Goal: Complete application form

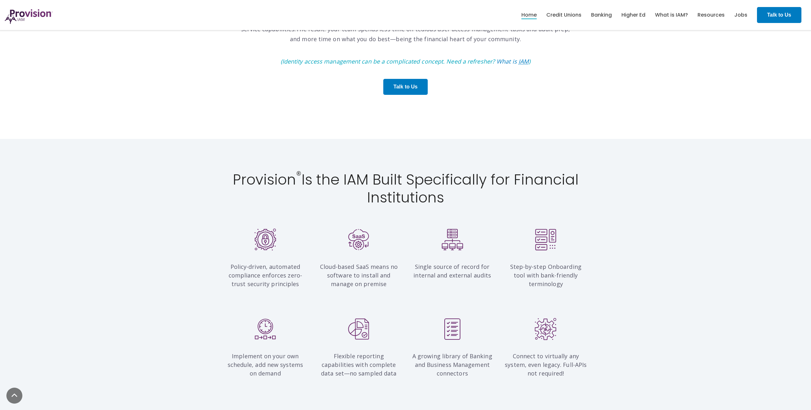
scroll to position [448, 0]
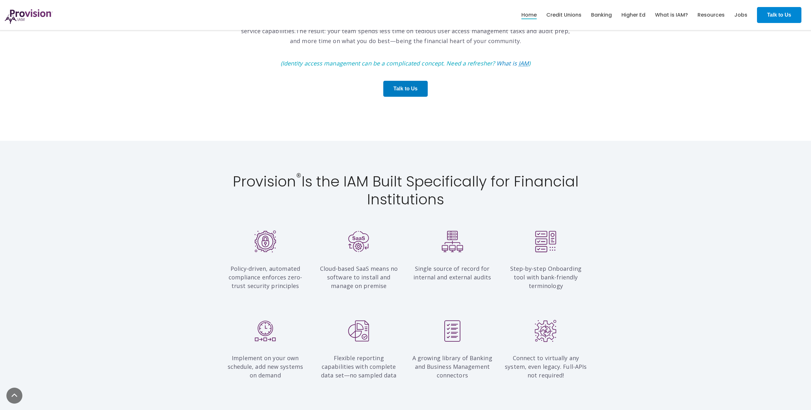
click at [778, 12] on strong "Talk to Us" at bounding box center [779, 14] width 24 height 5
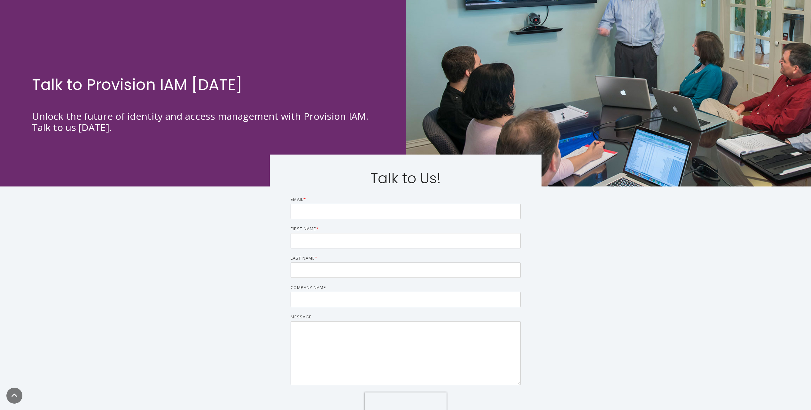
scroll to position [128, 0]
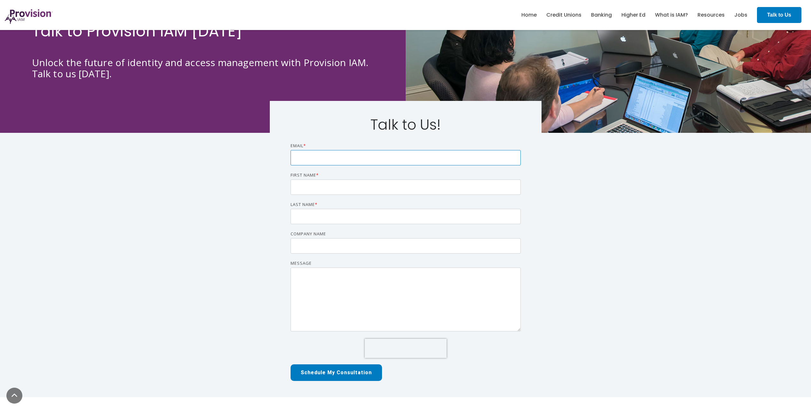
click at [317, 160] on input "Email *" at bounding box center [406, 157] width 230 height 15
type input "Evan.Mazetis@bankfive.com"
type input "Evan"
type input "Mazetis"
type input "BankFive"
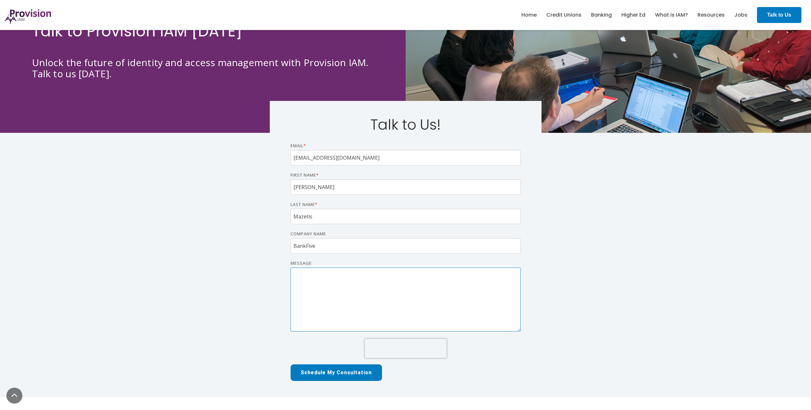
click at [339, 284] on textarea "Message" at bounding box center [406, 300] width 230 height 64
type textarea "Looking to demo your IAM solution. Was also curious if you features within your…"
click at [347, 372] on input "Schedule My Consultation" at bounding box center [336, 373] width 96 height 18
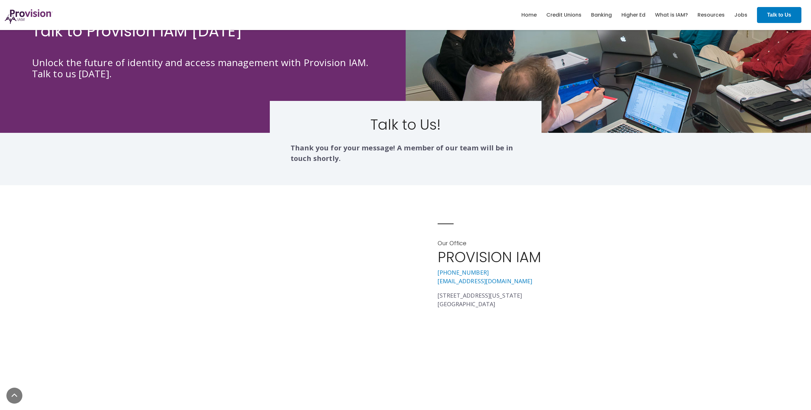
scroll to position [0, 0]
